Goal: Check status: Check status

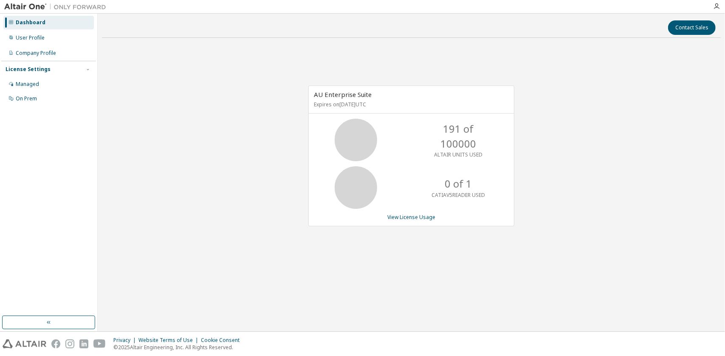
click at [449, 181] on p "0 of 1" at bounding box center [458, 183] width 27 height 14
click at [414, 219] on link "View License Usage" at bounding box center [411, 216] width 48 height 7
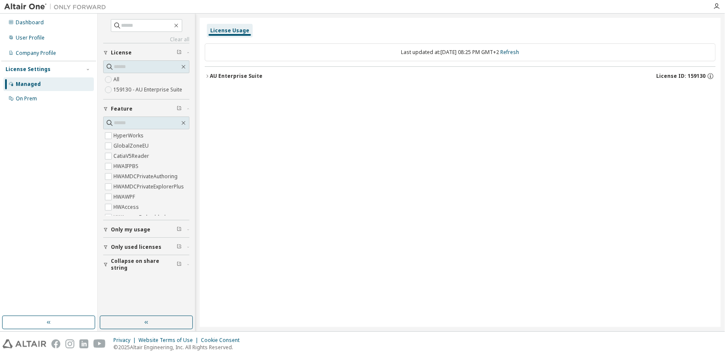
click at [157, 88] on label "159130 - AU Enterprise Suite" at bounding box center [148, 90] width 71 height 10
click at [157, 79] on div "All 159130 - AU Enterprise Suite" at bounding box center [146, 84] width 86 height 20
click at [186, 66] on icon "button" at bounding box center [183, 66] width 7 height 7
click at [137, 248] on span "Only used licenses" at bounding box center [136, 246] width 51 height 7
